Goal: Task Accomplishment & Management: Manage account settings

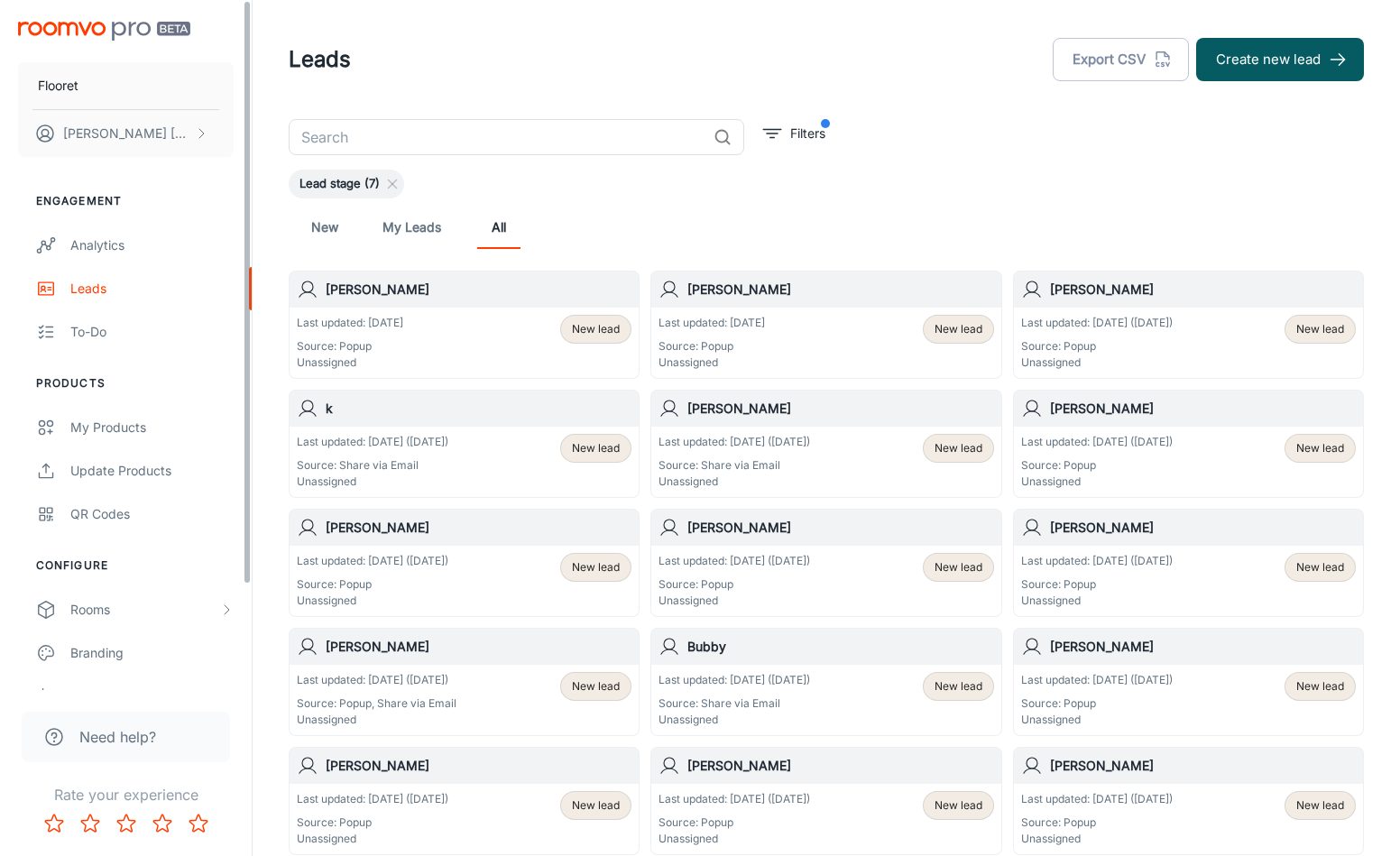
scroll to position [122, 0]
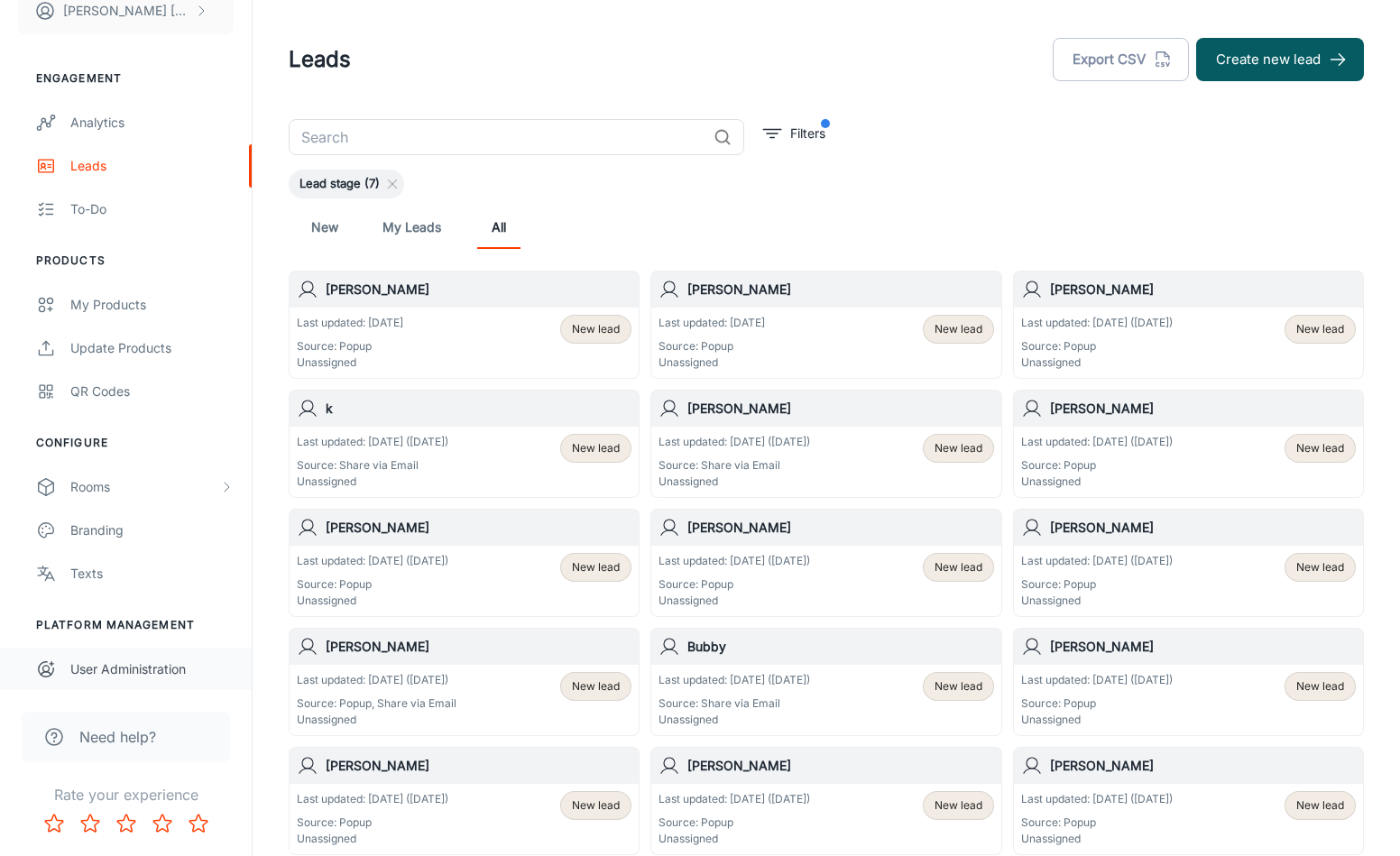
click at [105, 665] on div "User Administration" at bounding box center [152, 669] width 164 height 20
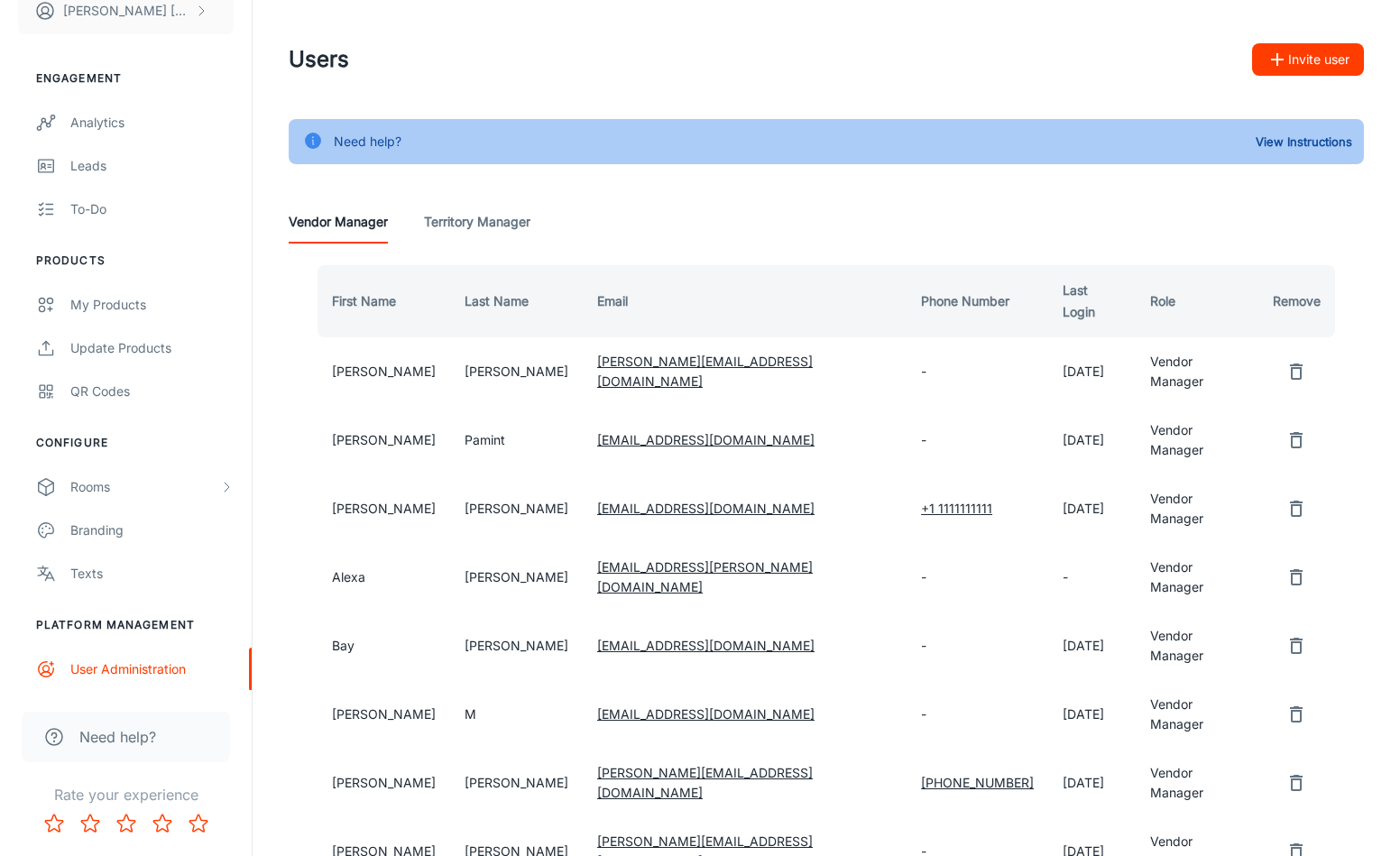
click at [1285, 771] on icon "remove user" at bounding box center [1296, 782] width 22 height 22
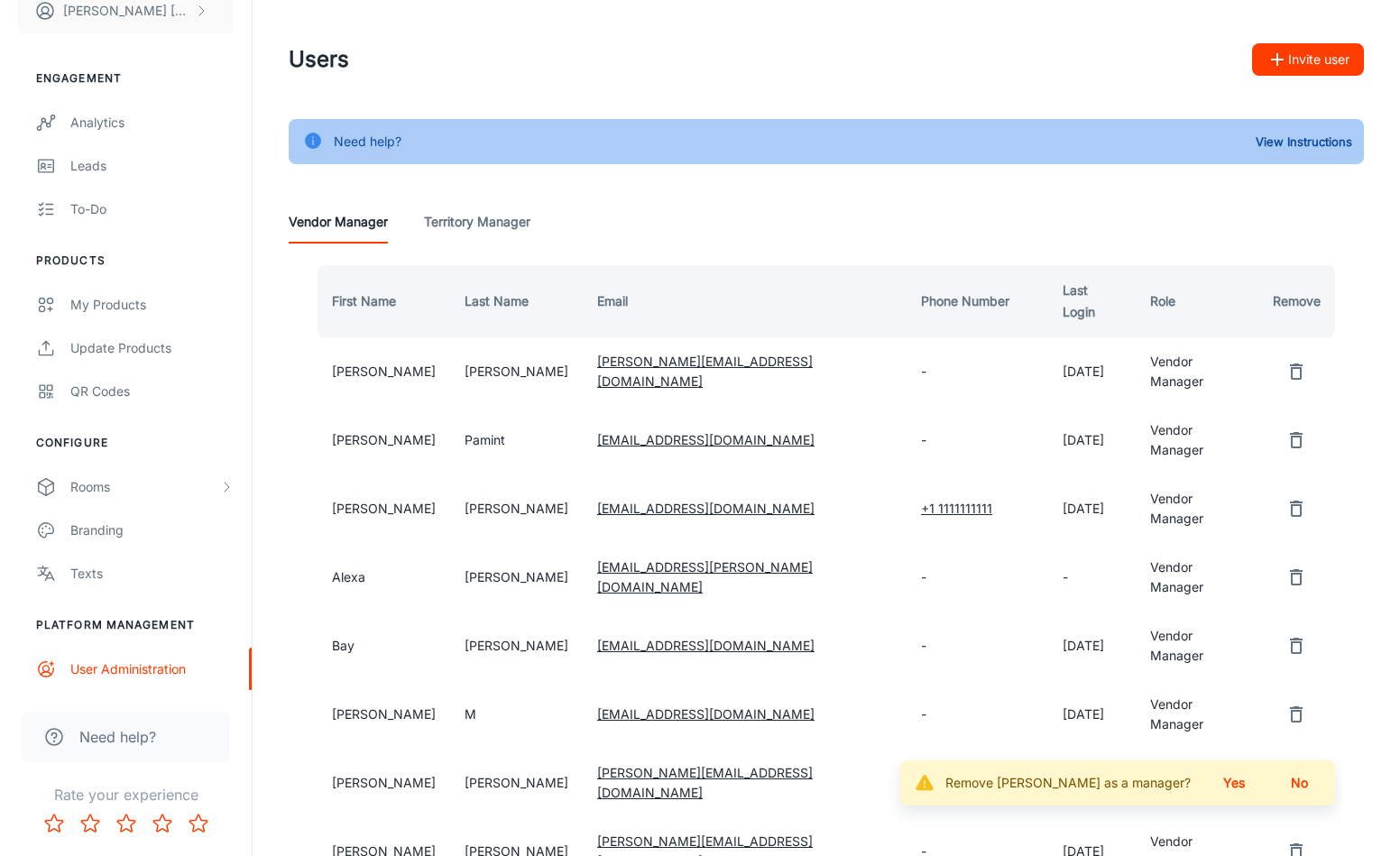
click at [1247, 767] on button "Yes" at bounding box center [1234, 782] width 58 height 32
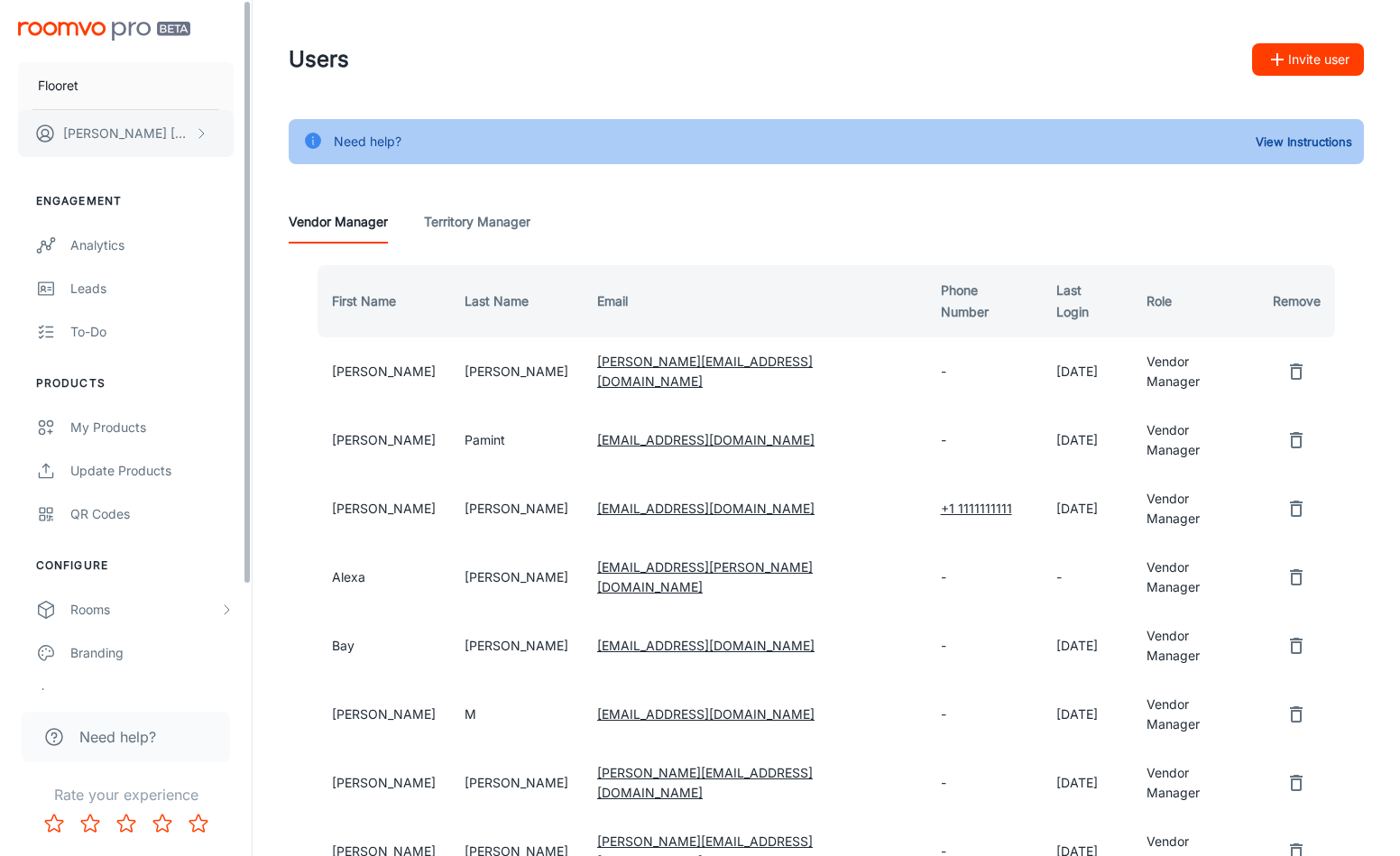
click at [161, 143] on button "[PERSON_NAME]" at bounding box center [126, 133] width 215 height 47
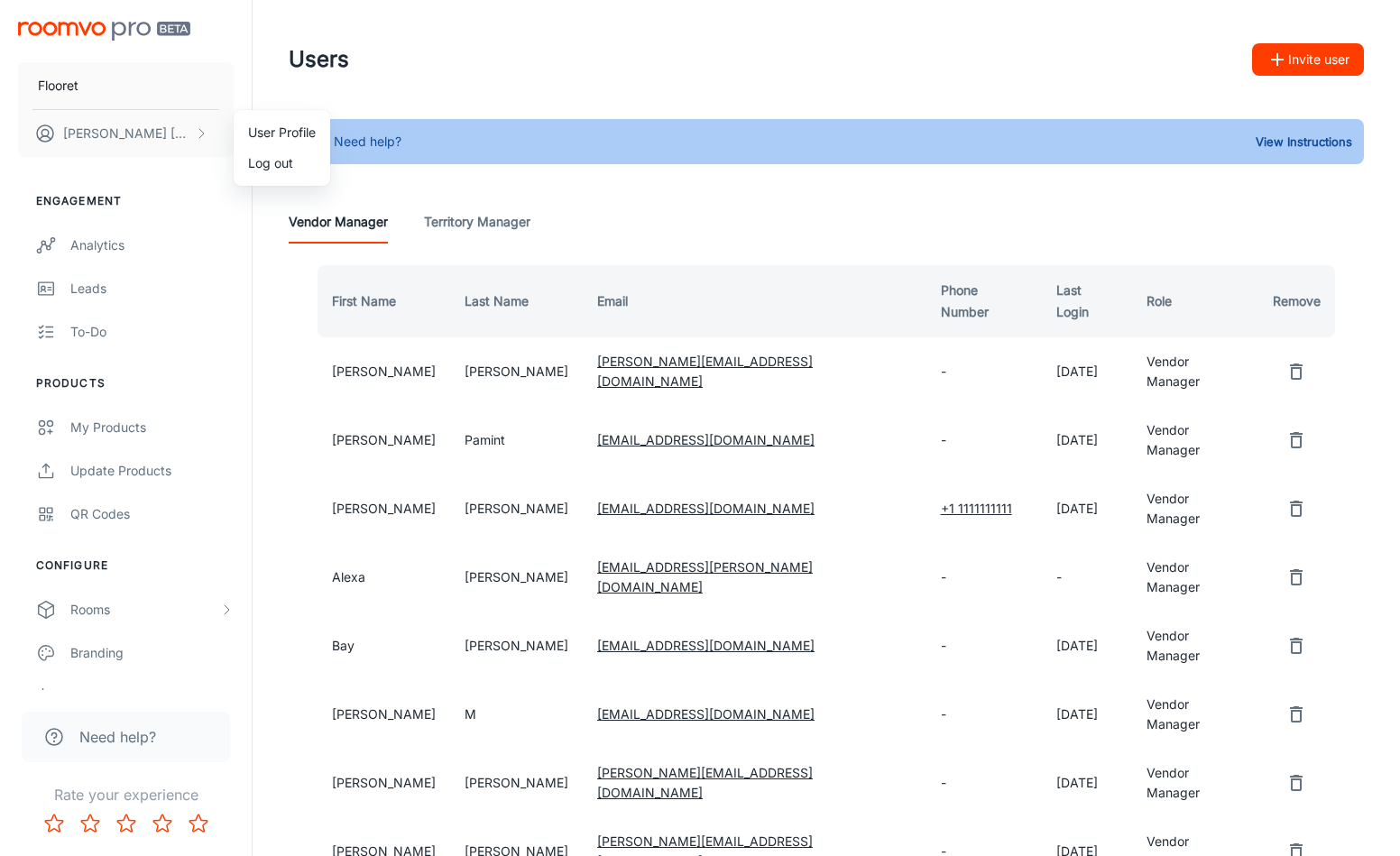
click at [289, 132] on li "User Profile" at bounding box center [281, 131] width 97 height 30
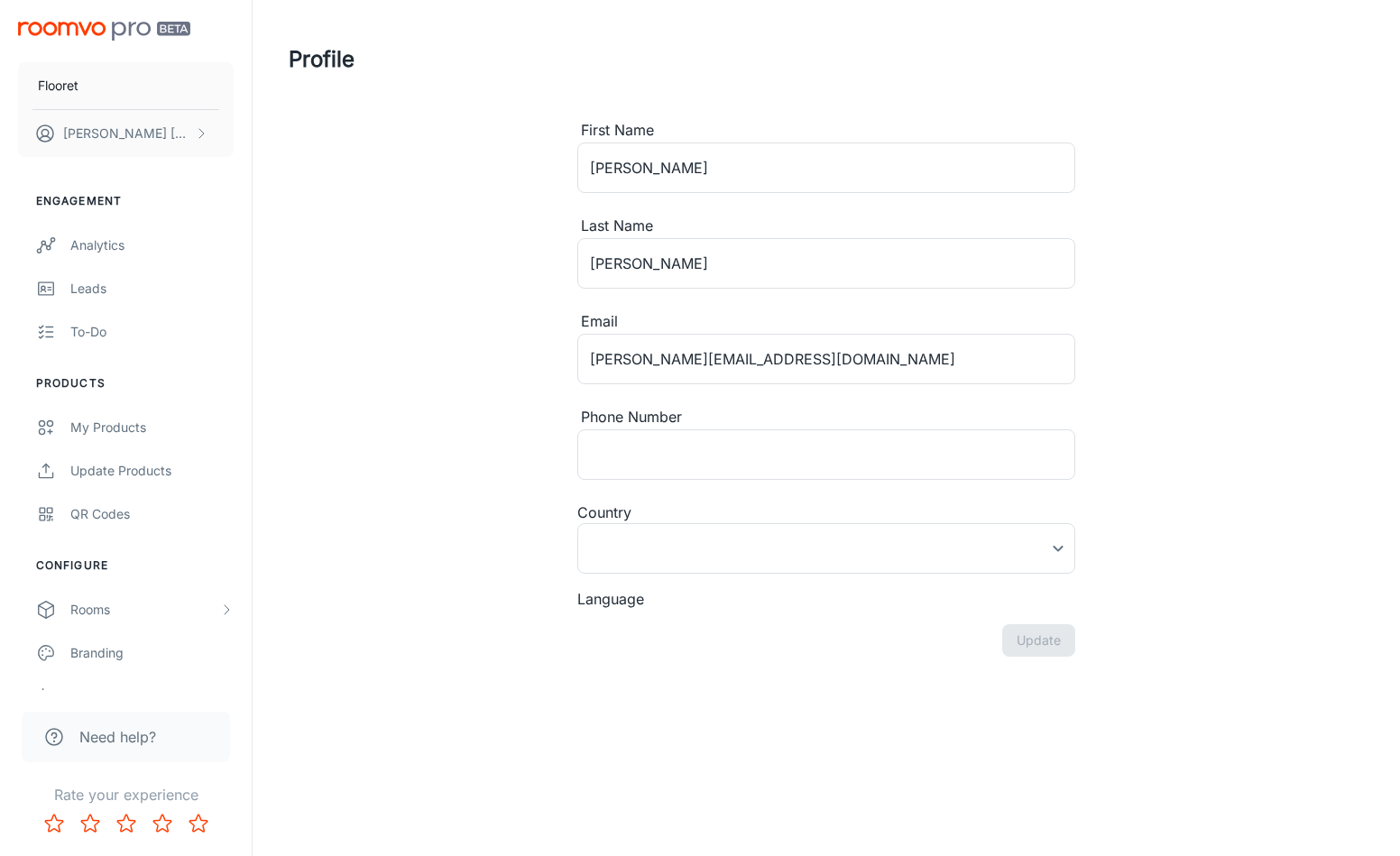
type input "[GEOGRAPHIC_DATA]"
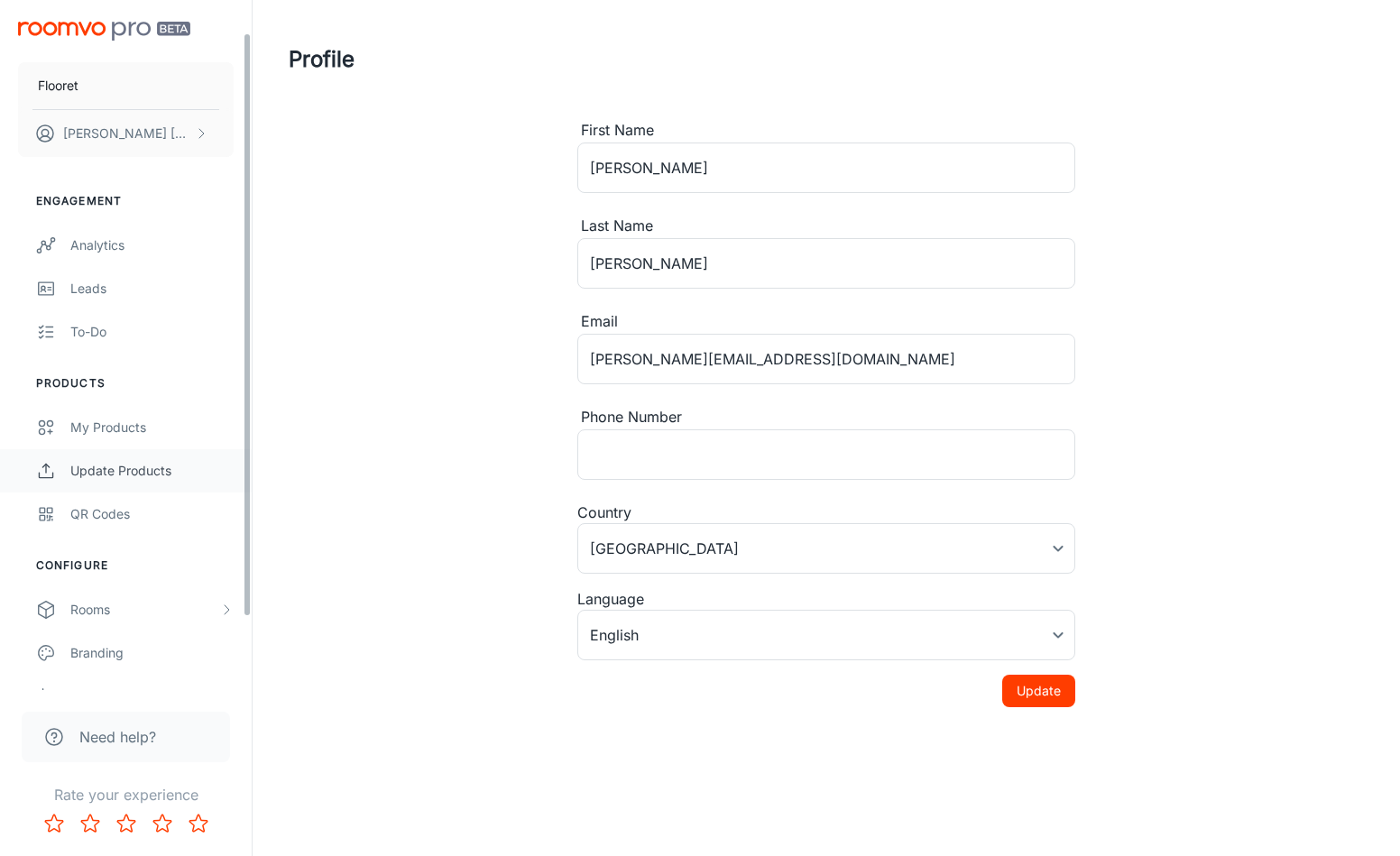
scroll to position [122, 0]
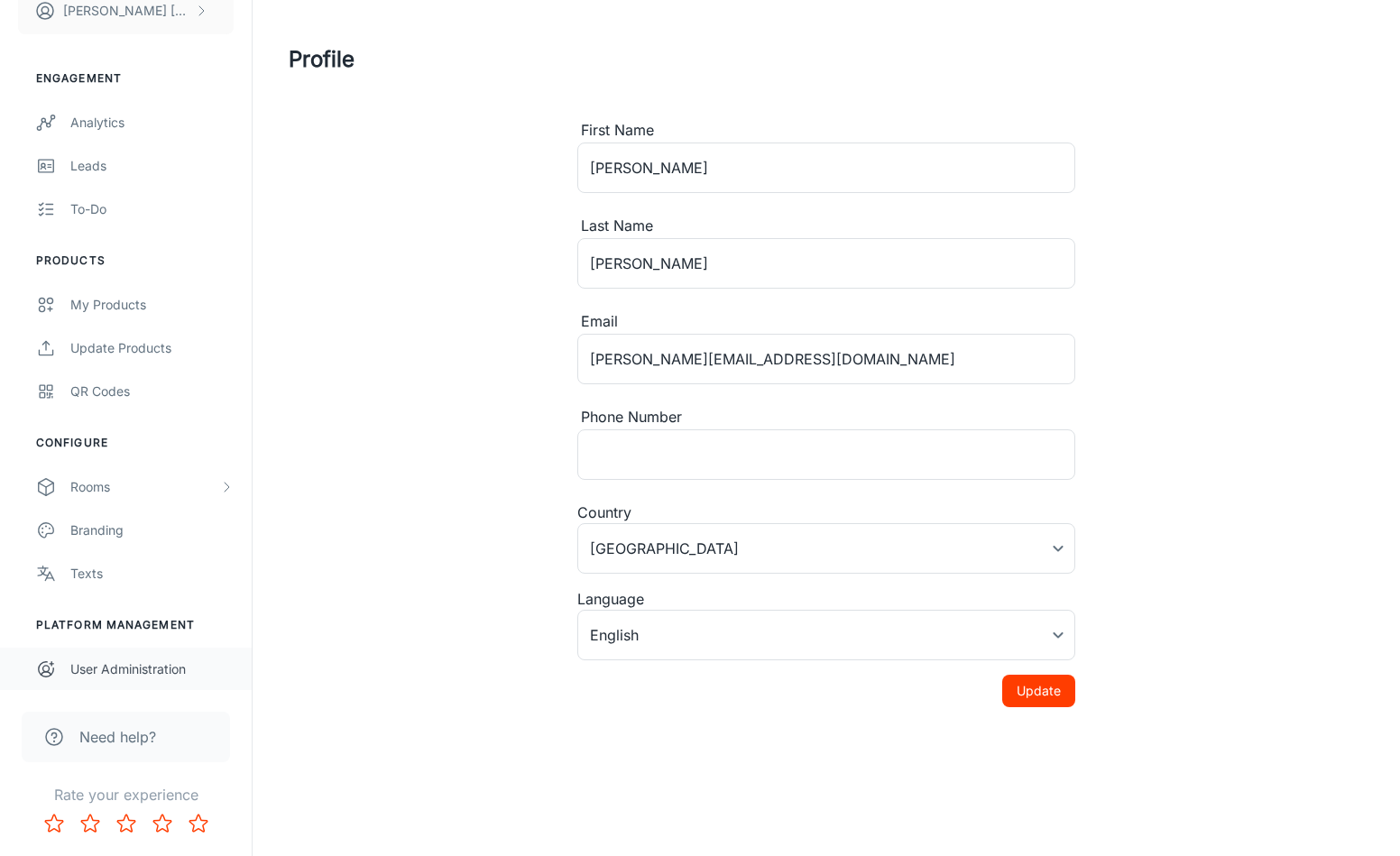
click at [144, 649] on link "User Administration" at bounding box center [126, 668] width 252 height 43
